Goal: Transaction & Acquisition: Download file/media

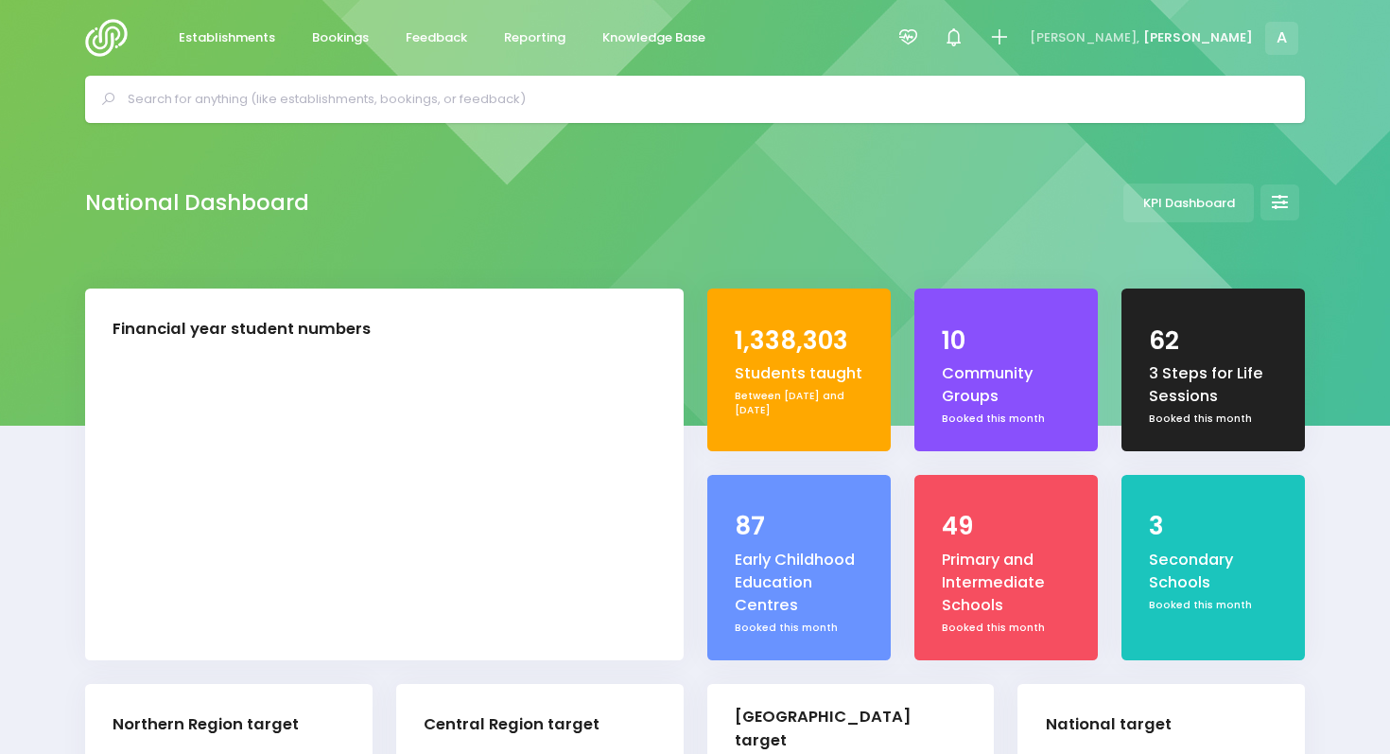
select select "5"
click at [521, 45] on span "Reporting" at bounding box center [534, 37] width 61 height 19
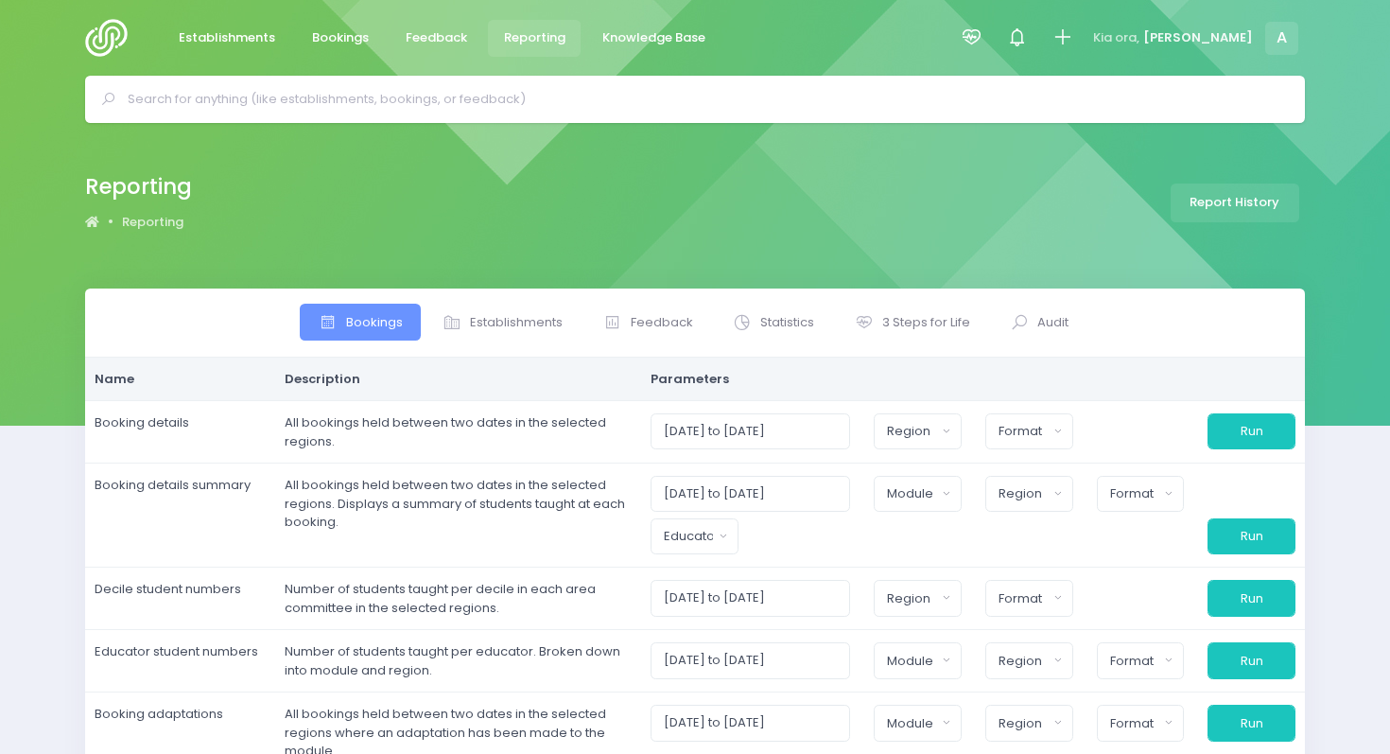
select select
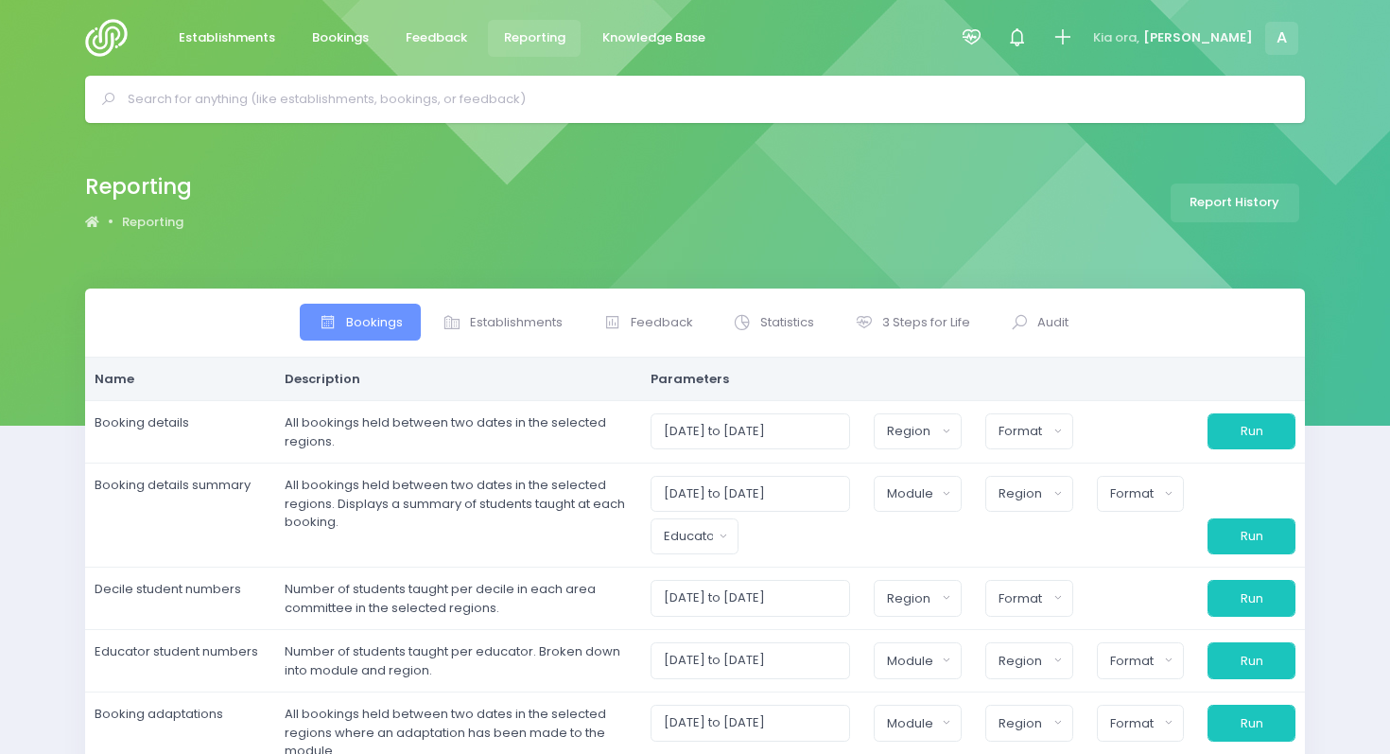
select select
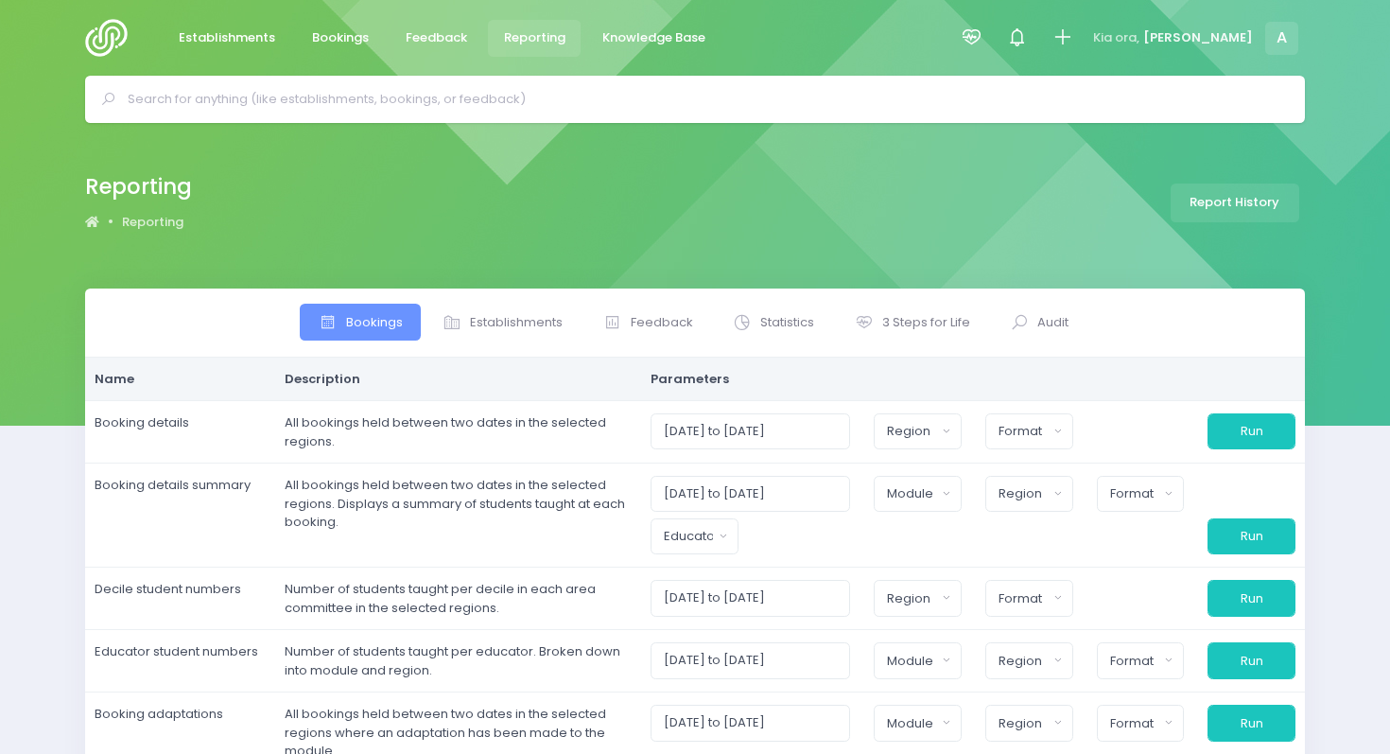
select select
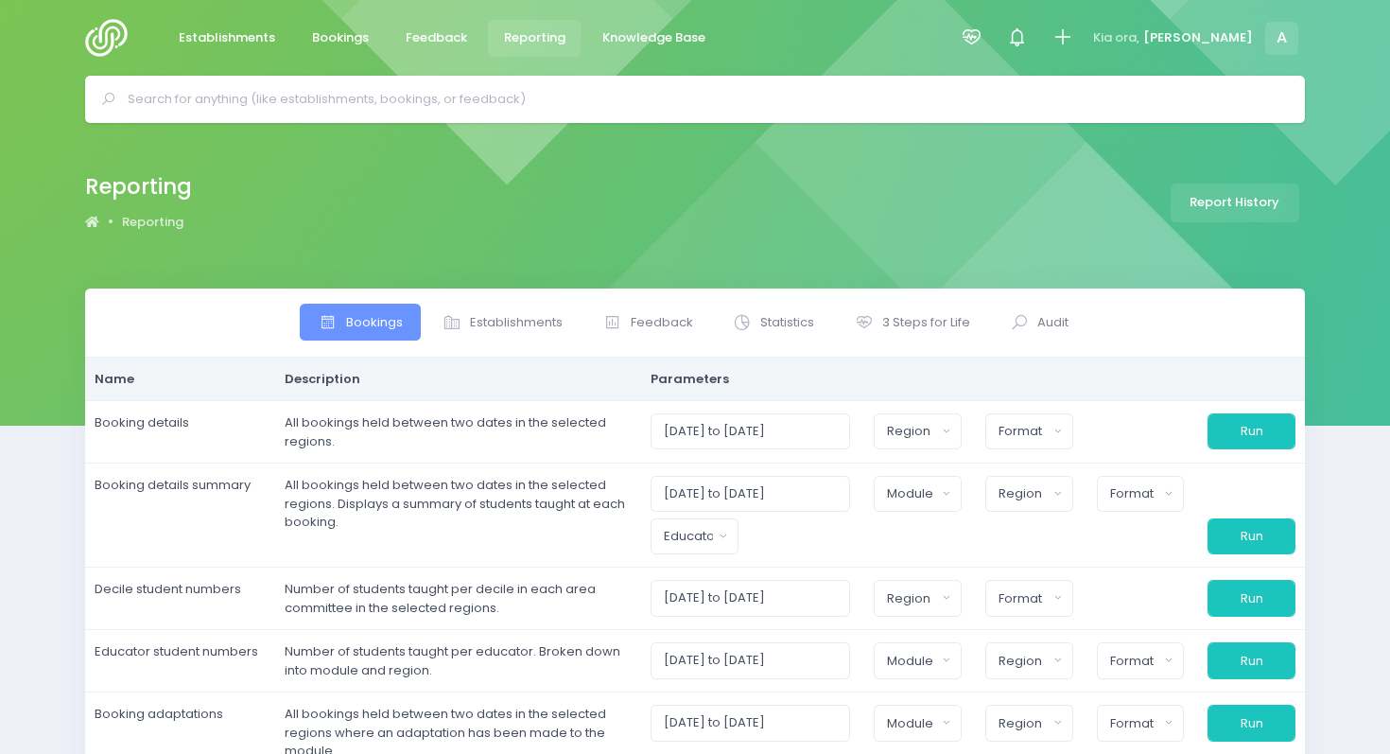
select select
click at [909, 322] on span "3 Steps for Life" at bounding box center [926, 322] width 88 height 19
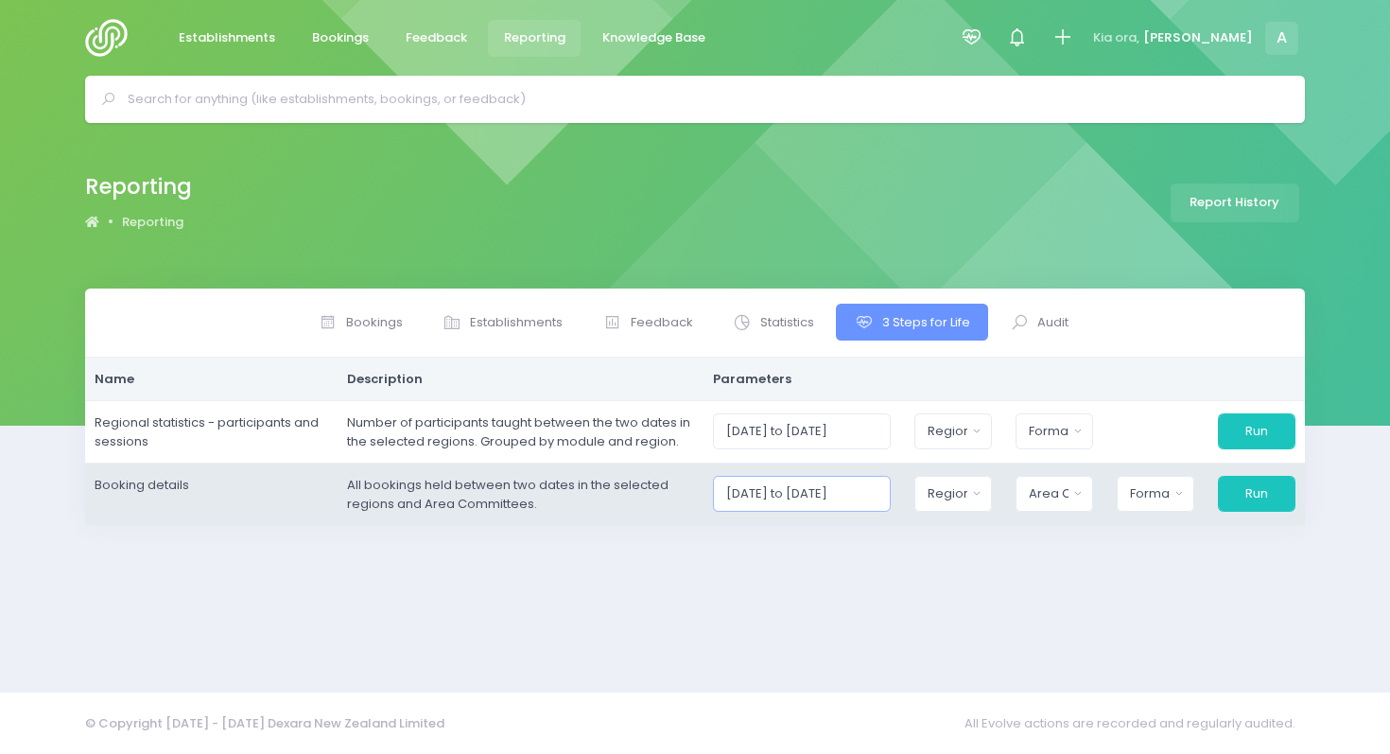
click at [771, 495] on input "[DATE] to [DATE]" at bounding box center [802, 494] width 179 height 36
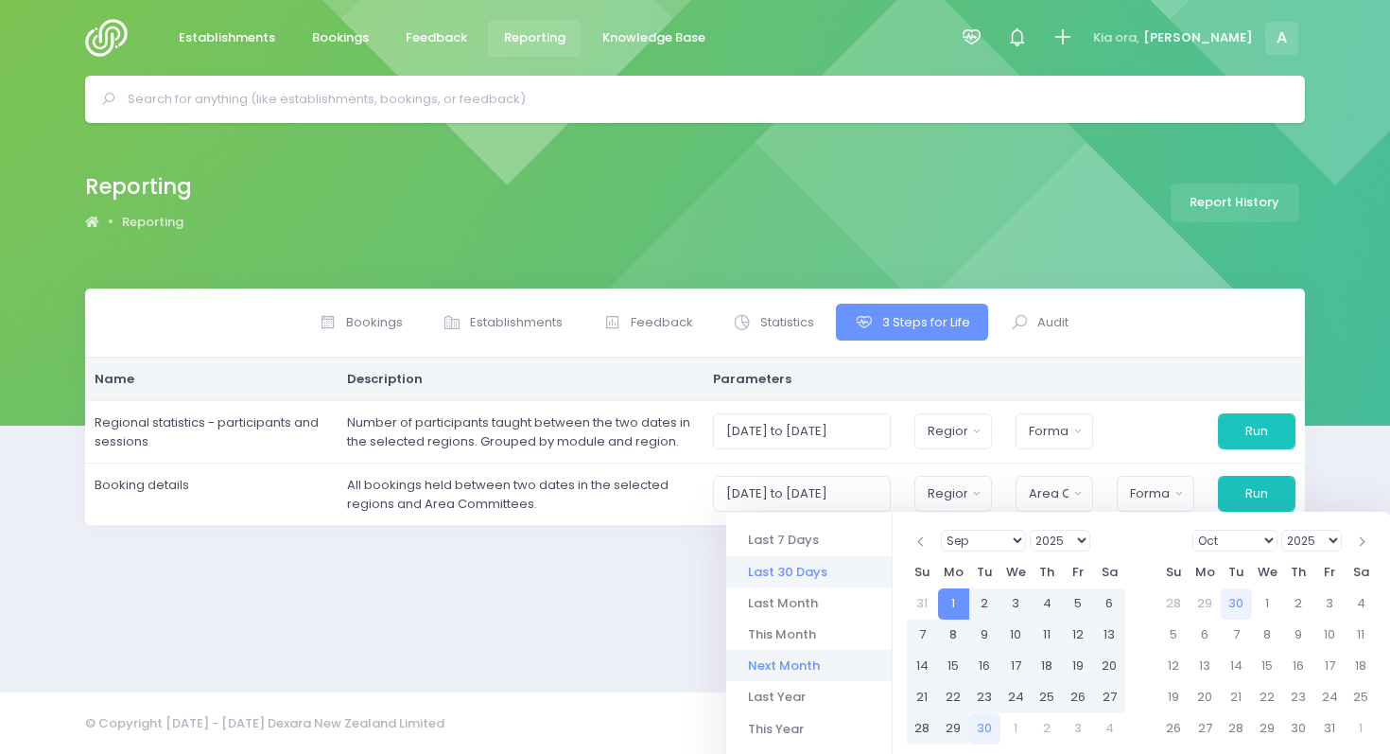
click at [762, 672] on li "Next Month" at bounding box center [808, 665] width 165 height 31
type input "[DATE] to [DATE]"
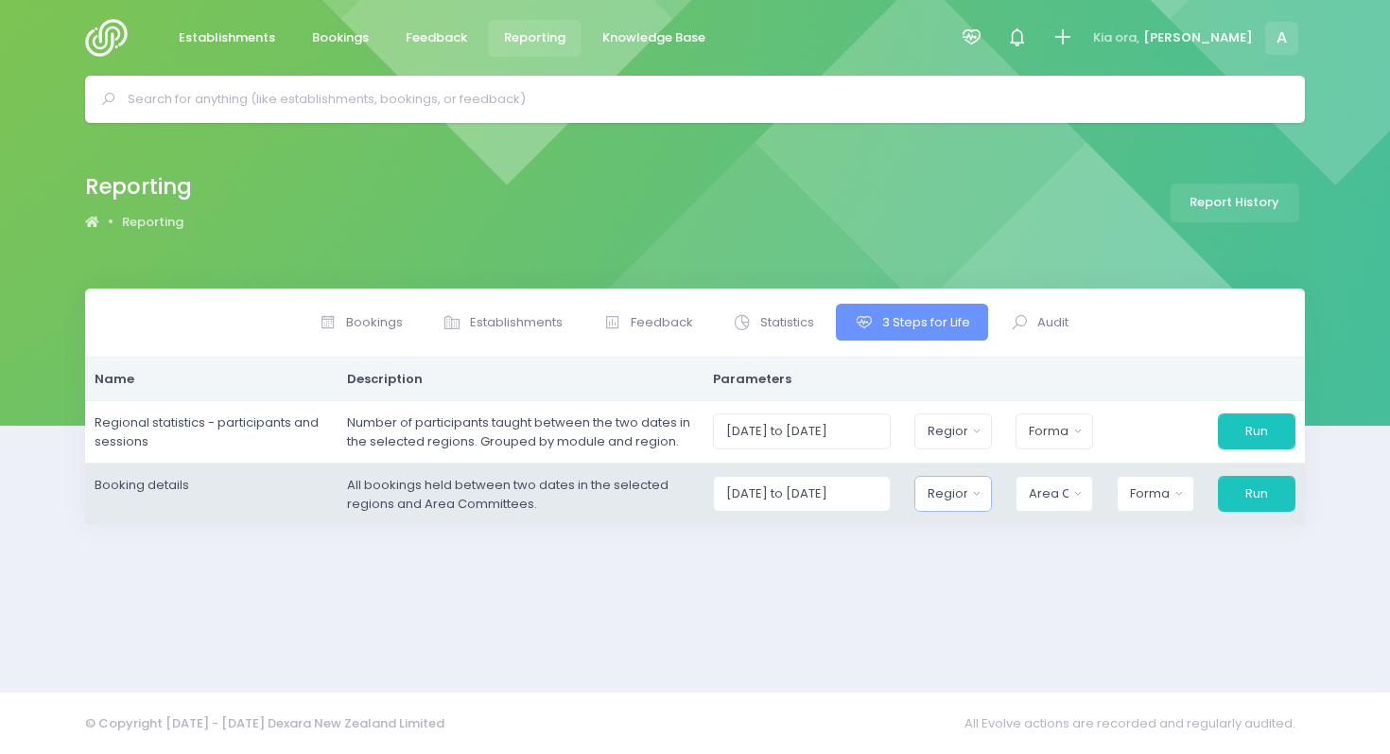
click at [956, 494] on div "Region" at bounding box center [947, 493] width 39 height 19
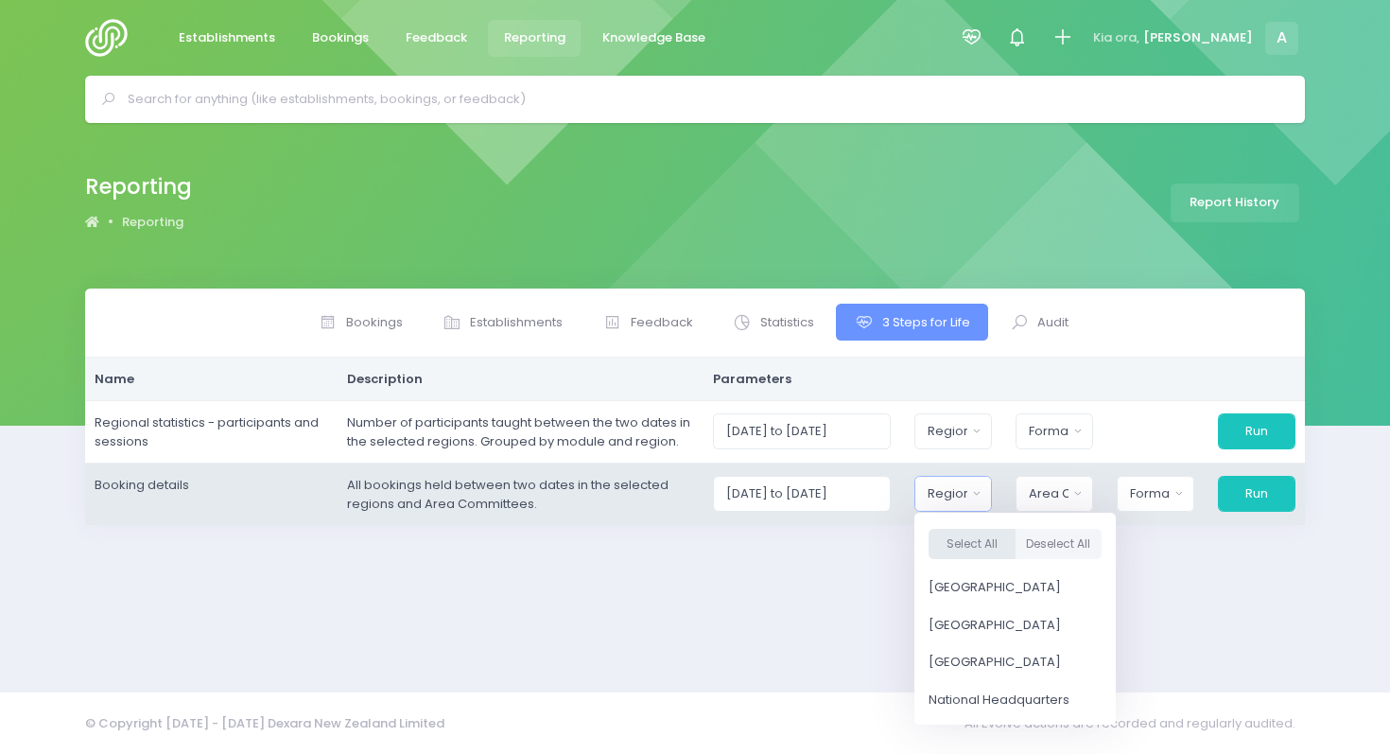
click at [970, 553] on button "Select All" at bounding box center [972, 544] width 87 height 31
select select "Northern"
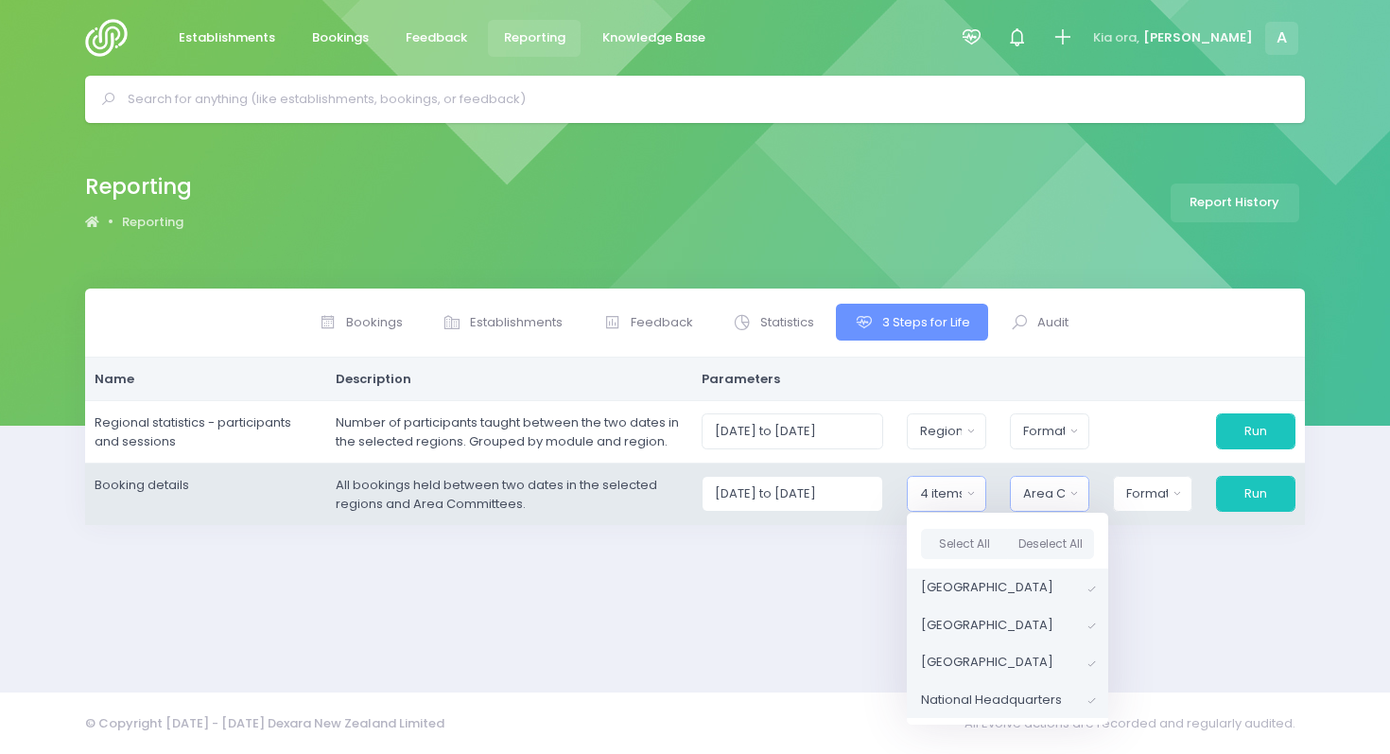
click at [1055, 493] on div "Area Committee" at bounding box center [1043, 493] width 41 height 19
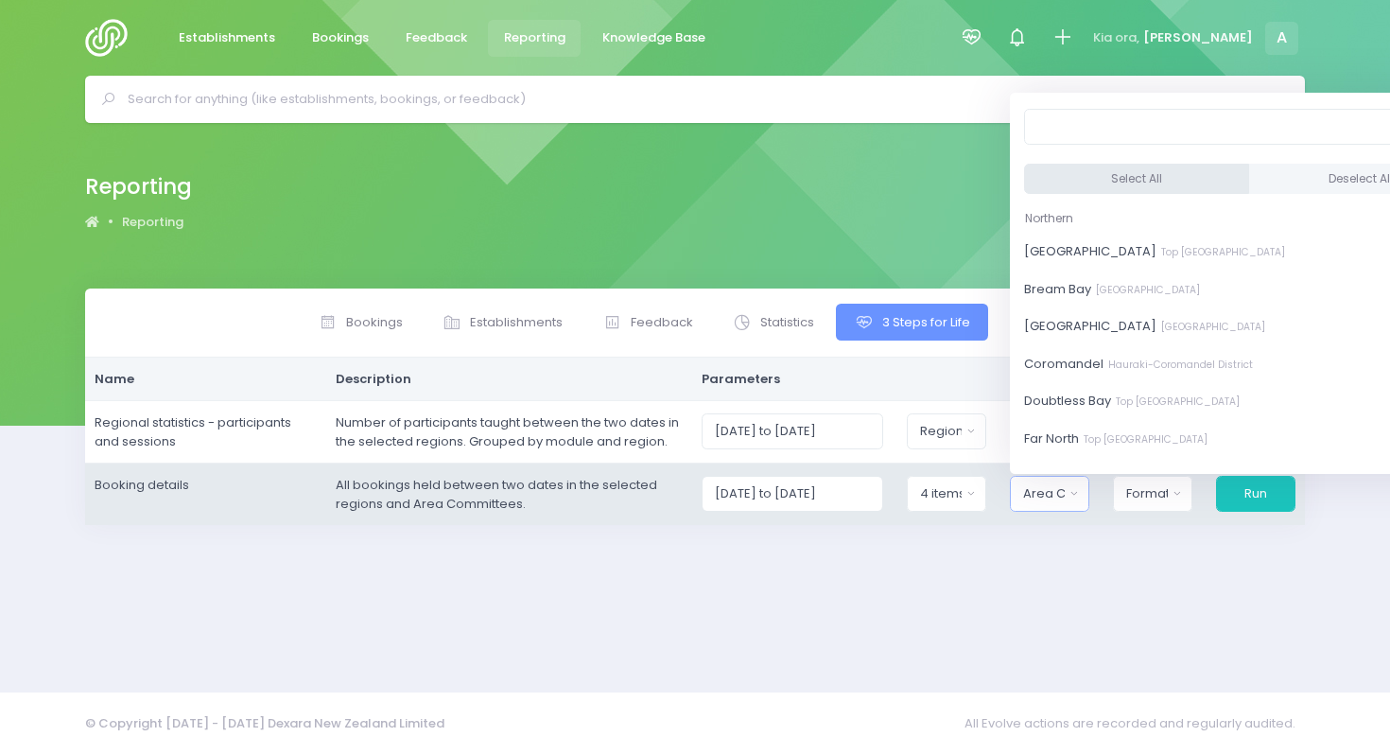
click at [1138, 171] on button "Select All" at bounding box center [1136, 179] width 225 height 31
select select "[GEOGRAPHIC_DATA]"
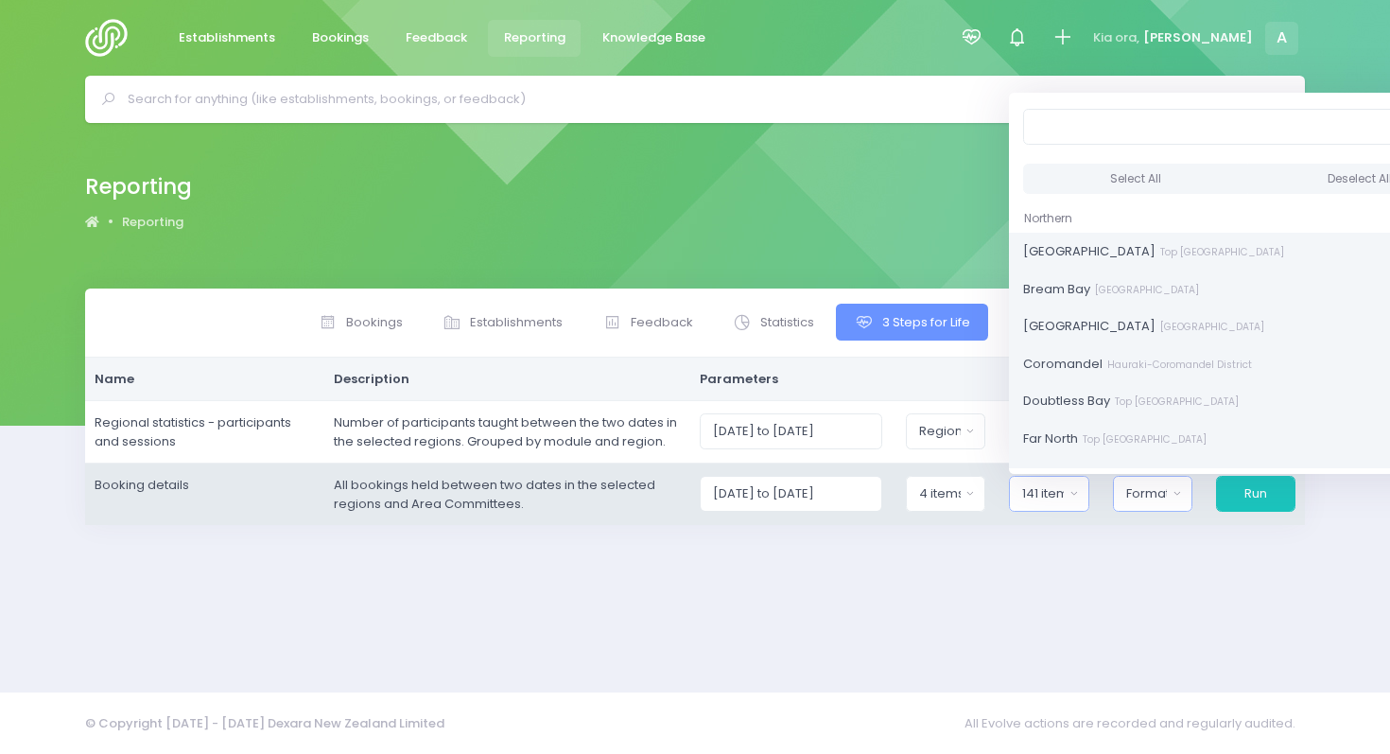
click at [1148, 495] on div "Format" at bounding box center [1147, 493] width 42 height 19
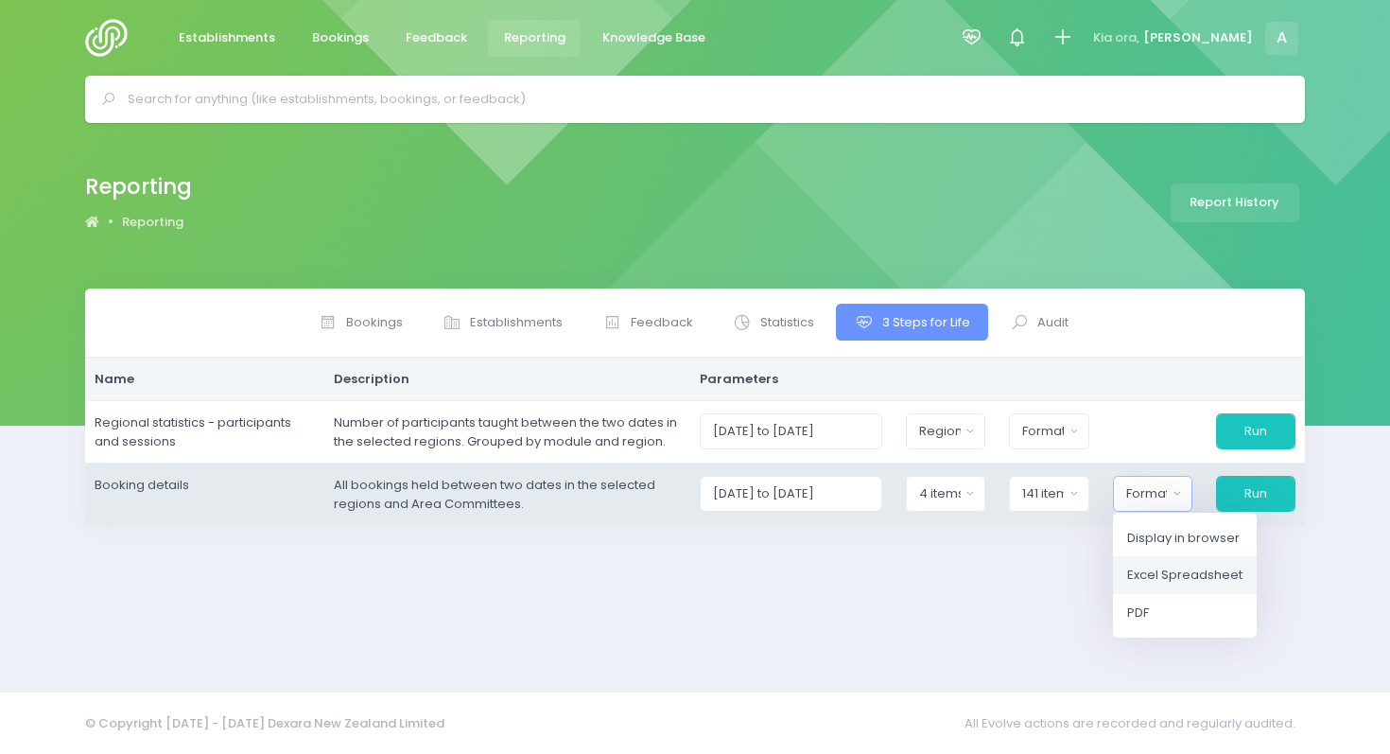
click at [1143, 584] on link "Excel Spreadsheet" at bounding box center [1185, 575] width 144 height 38
select select "excel"
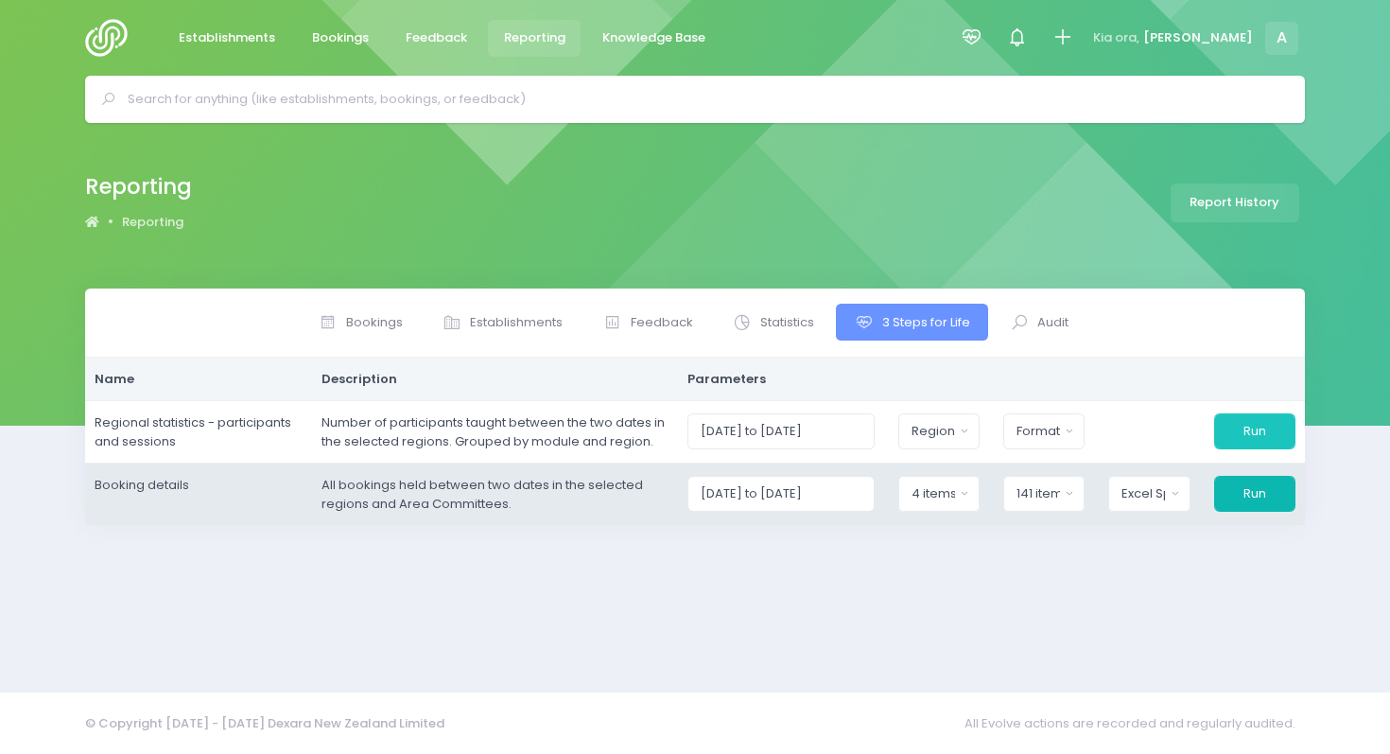
click at [1254, 495] on button "Run" at bounding box center [1254, 494] width 81 height 36
